Goal: Task Accomplishment & Management: Manage account settings

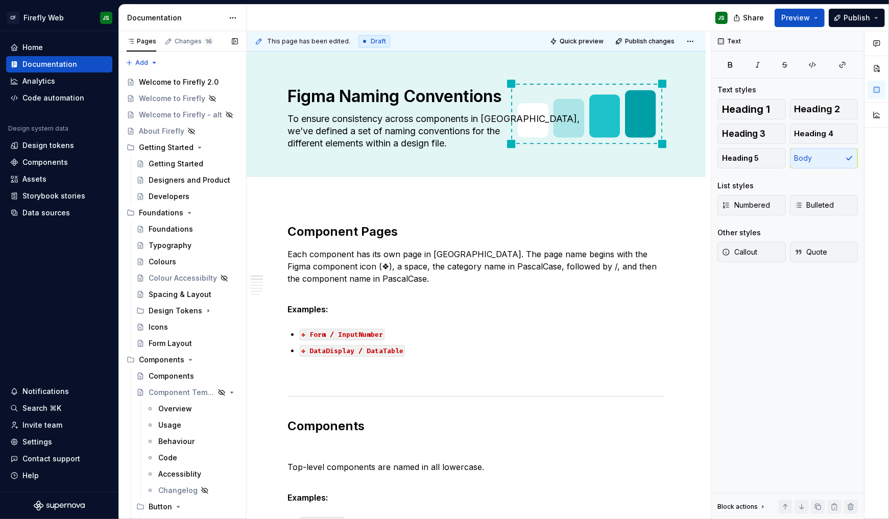
scroll to position [3337, 0]
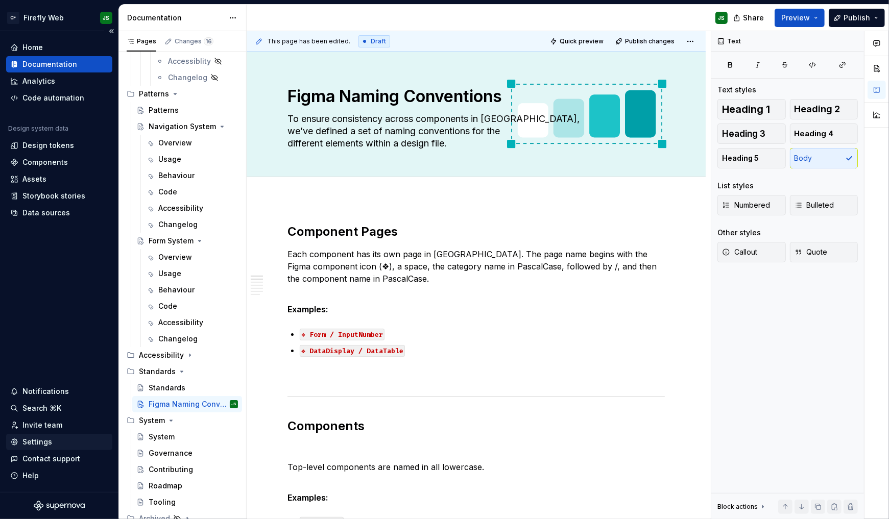
click at [50, 442] on div "Settings" at bounding box center [37, 442] width 30 height 10
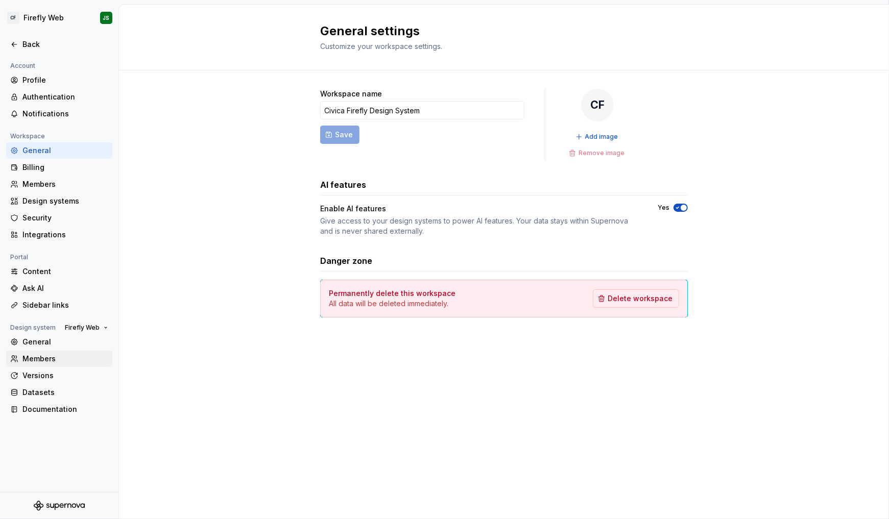
click at [49, 359] on div "Members" at bounding box center [65, 359] width 86 height 10
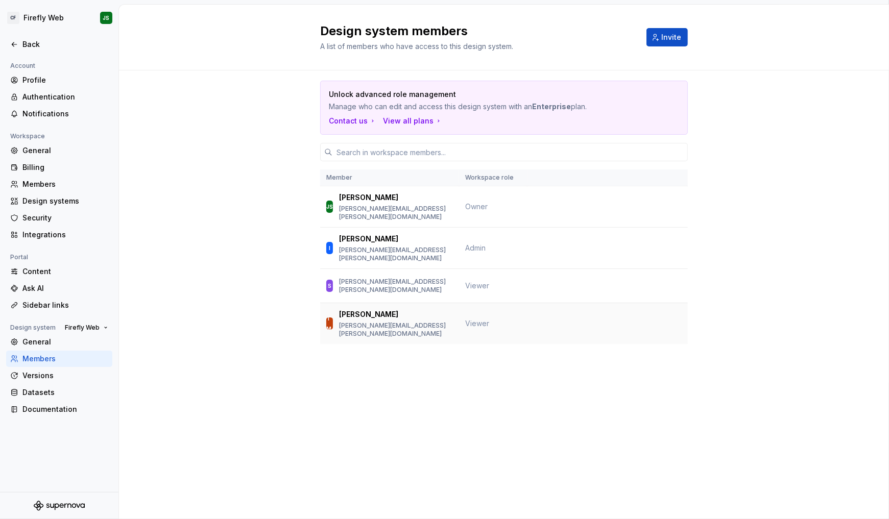
click at [490, 311] on td "Viewer" at bounding box center [493, 323] width 68 height 41
click at [491, 312] on td "Viewer" at bounding box center [493, 323] width 68 height 41
click at [349, 322] on p "[PERSON_NAME][EMAIL_ADDRESS][PERSON_NAME][DOMAIN_NAME]" at bounding box center [396, 330] width 114 height 16
click at [419, 206] on p "[PERSON_NAME][EMAIL_ADDRESS][PERSON_NAME][DOMAIN_NAME]" at bounding box center [396, 213] width 114 height 16
drag, startPoint x: 463, startPoint y: 207, endPoint x: 468, endPoint y: 205, distance: 5.3
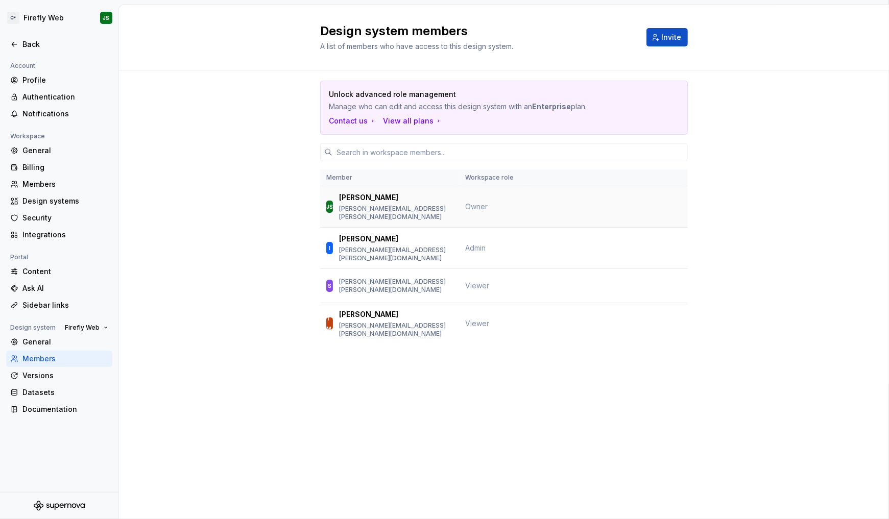
click at [463, 207] on td "Owner" at bounding box center [493, 206] width 68 height 41
click at [483, 203] on span "Owner" at bounding box center [476, 206] width 22 height 9
click at [371, 246] on p "[PERSON_NAME][EMAIL_ADDRESS][PERSON_NAME][DOMAIN_NAME]" at bounding box center [396, 254] width 114 height 16
click at [332, 249] on td "I [PERSON_NAME] [PERSON_NAME][EMAIL_ADDRESS][PERSON_NAME][DOMAIN_NAME]" at bounding box center [389, 248] width 139 height 41
click at [55, 341] on div "General" at bounding box center [65, 342] width 86 height 10
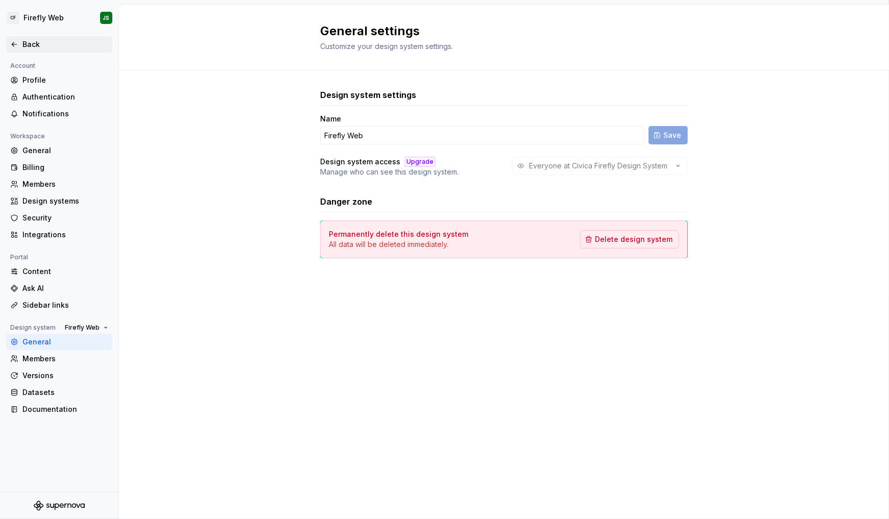
click at [12, 48] on div "Back" at bounding box center [59, 44] width 98 height 10
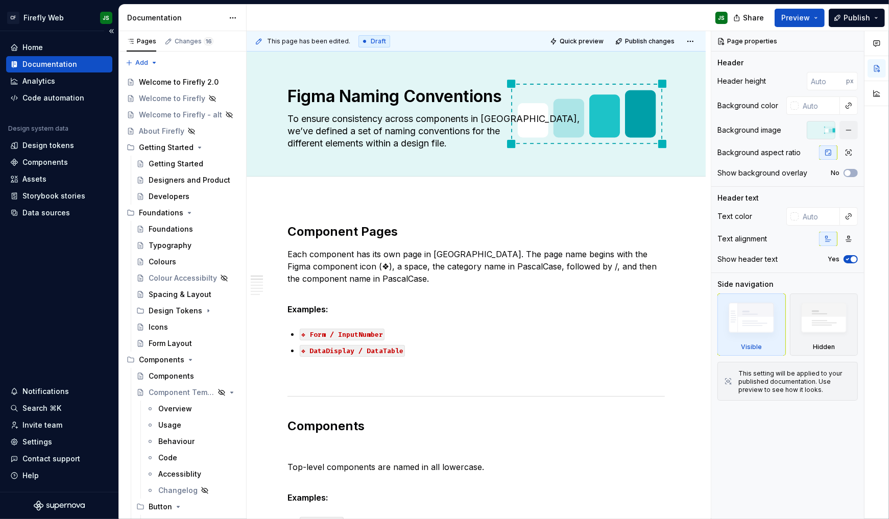
type textarea "*"
click at [48, 424] on div "Invite team" at bounding box center [42, 425] width 40 height 10
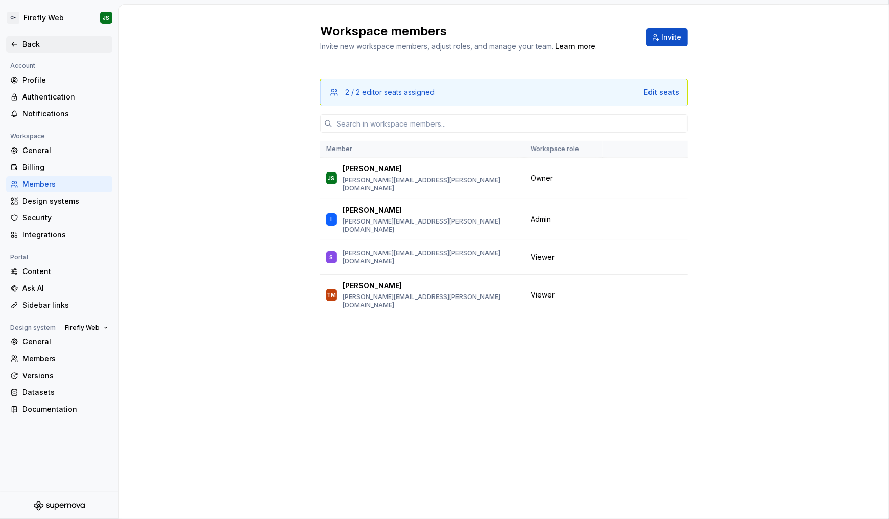
click at [14, 46] on icon at bounding box center [14, 44] width 8 height 8
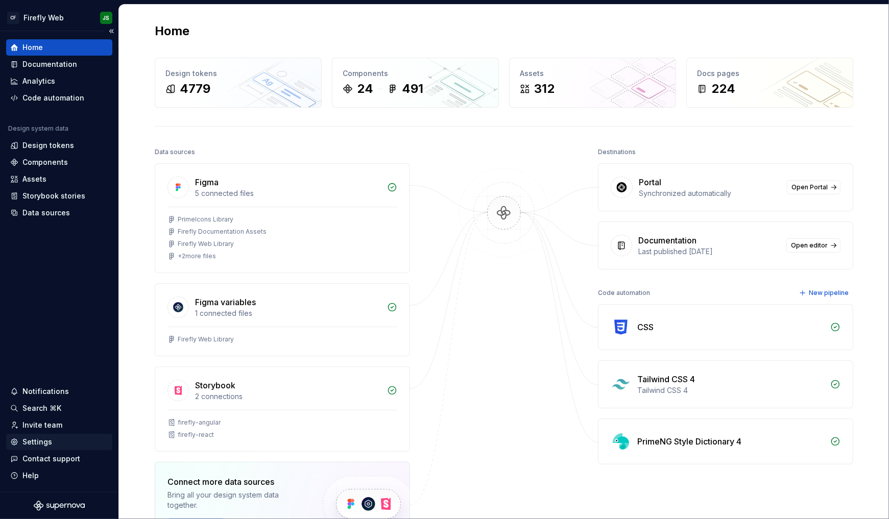
click at [34, 439] on div "Settings" at bounding box center [37, 442] width 30 height 10
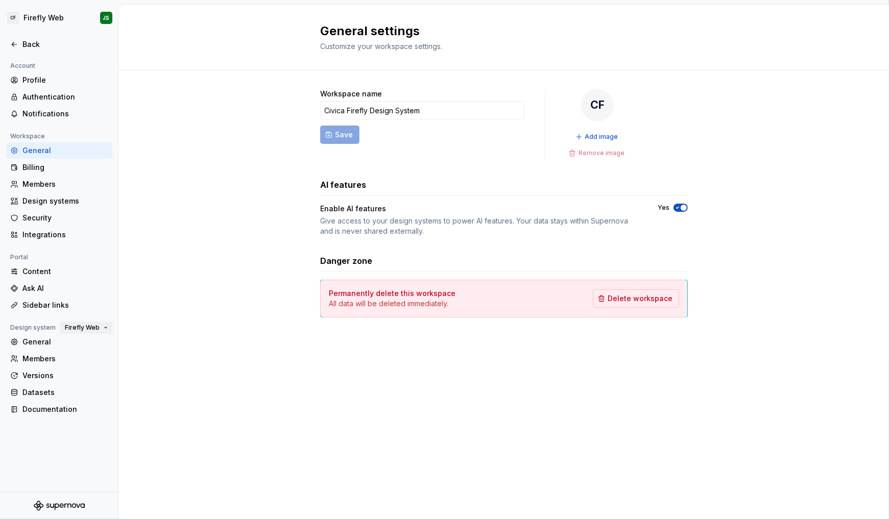
click at [104, 324] on button "Firefly Web" at bounding box center [86, 328] width 52 height 14
click at [107, 302] on div "Sidebar links" at bounding box center [65, 305] width 86 height 10
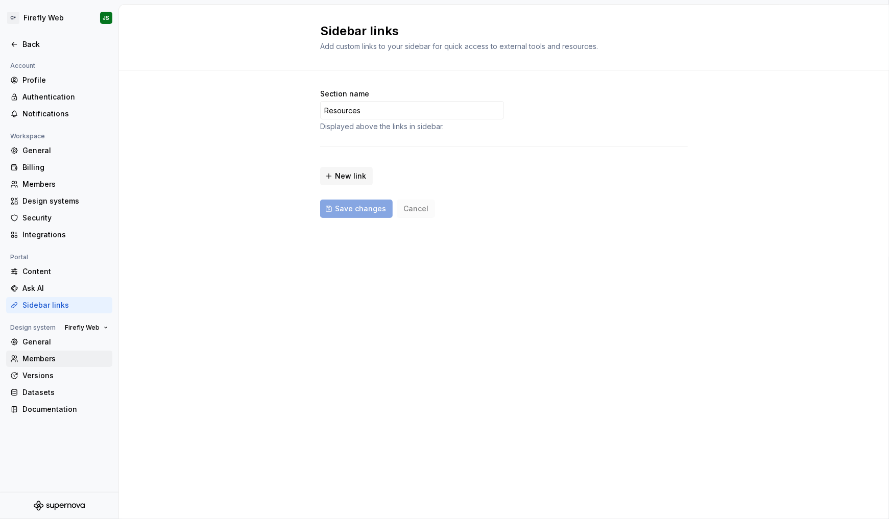
click at [47, 351] on div "Members" at bounding box center [59, 359] width 106 height 16
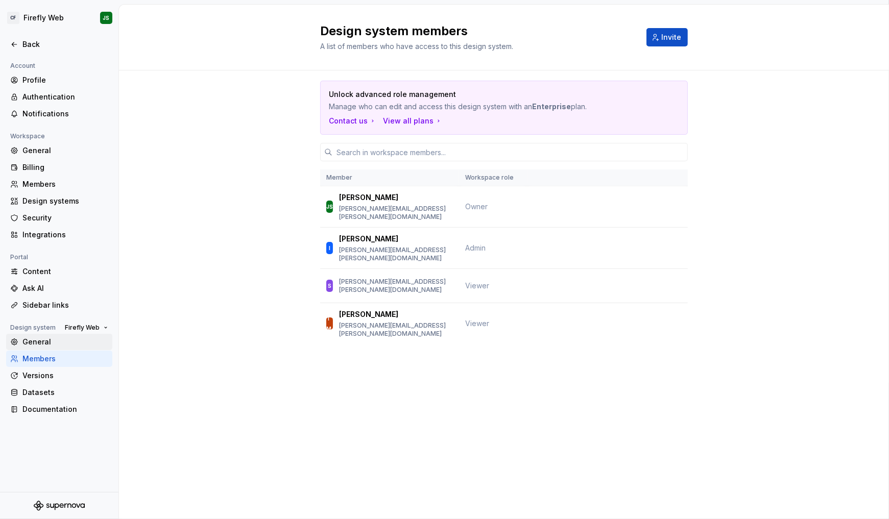
click at [53, 343] on div "General" at bounding box center [65, 342] width 86 height 10
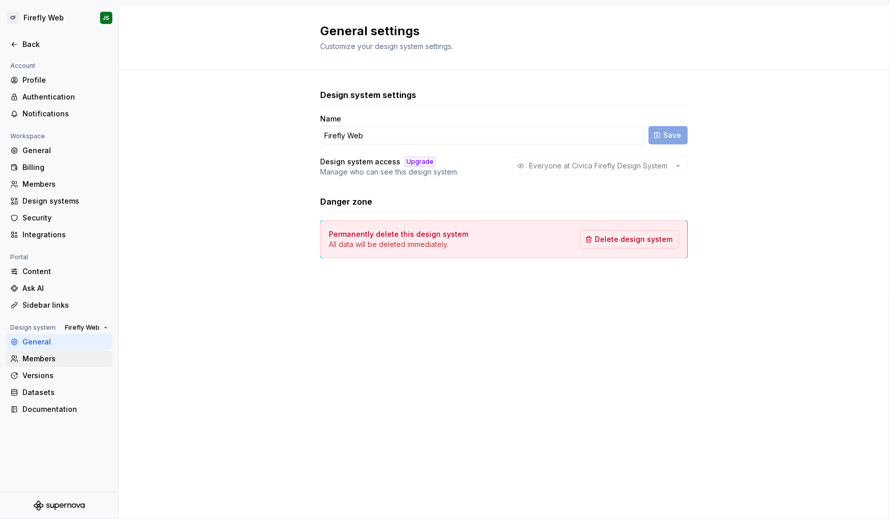
click at [52, 354] on div "Members" at bounding box center [65, 359] width 86 height 10
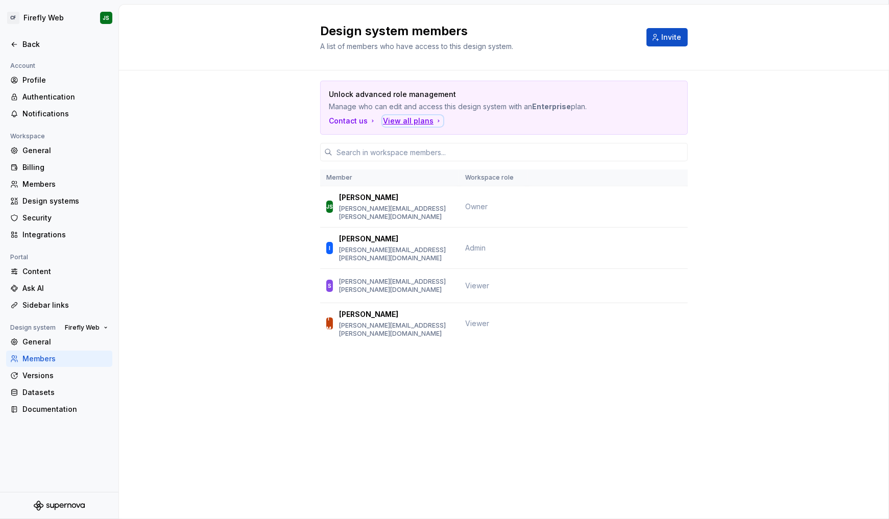
click at [404, 123] on div "View all plans" at bounding box center [413, 121] width 60 height 10
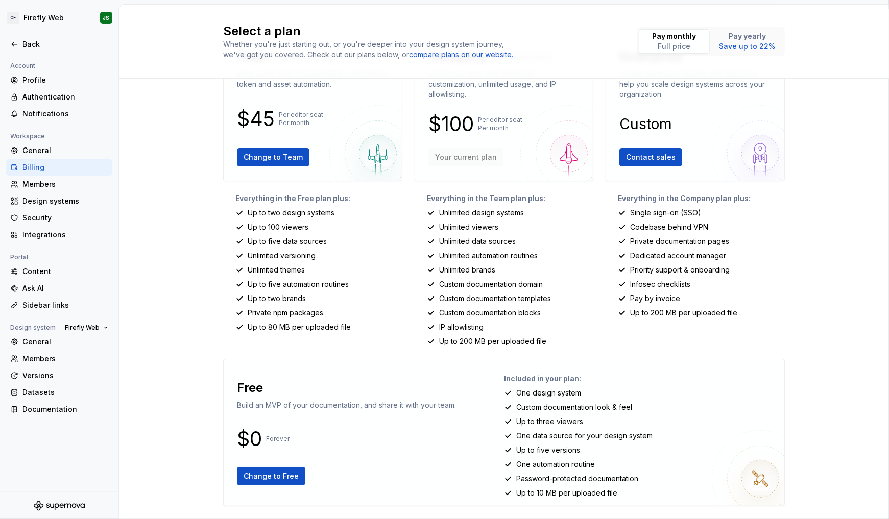
scroll to position [55, 0]
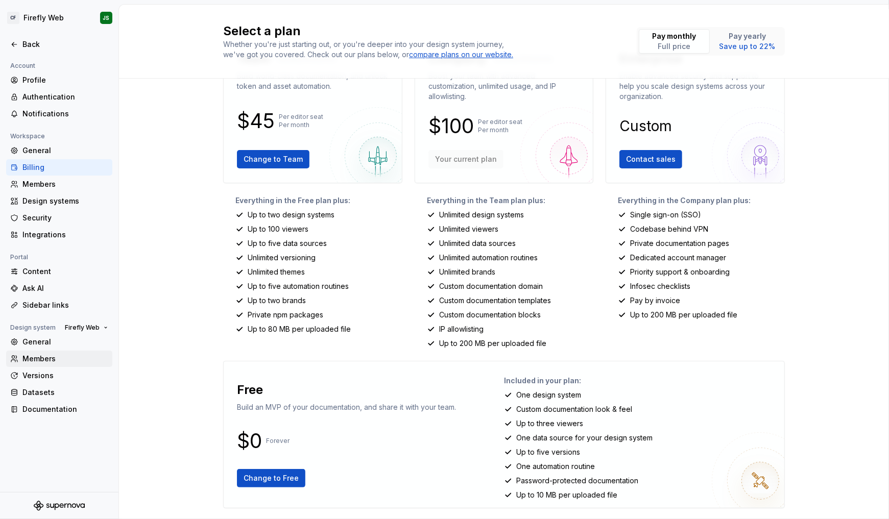
click at [51, 362] on div "Members" at bounding box center [65, 359] width 86 height 10
